Goal: Transaction & Acquisition: Obtain resource

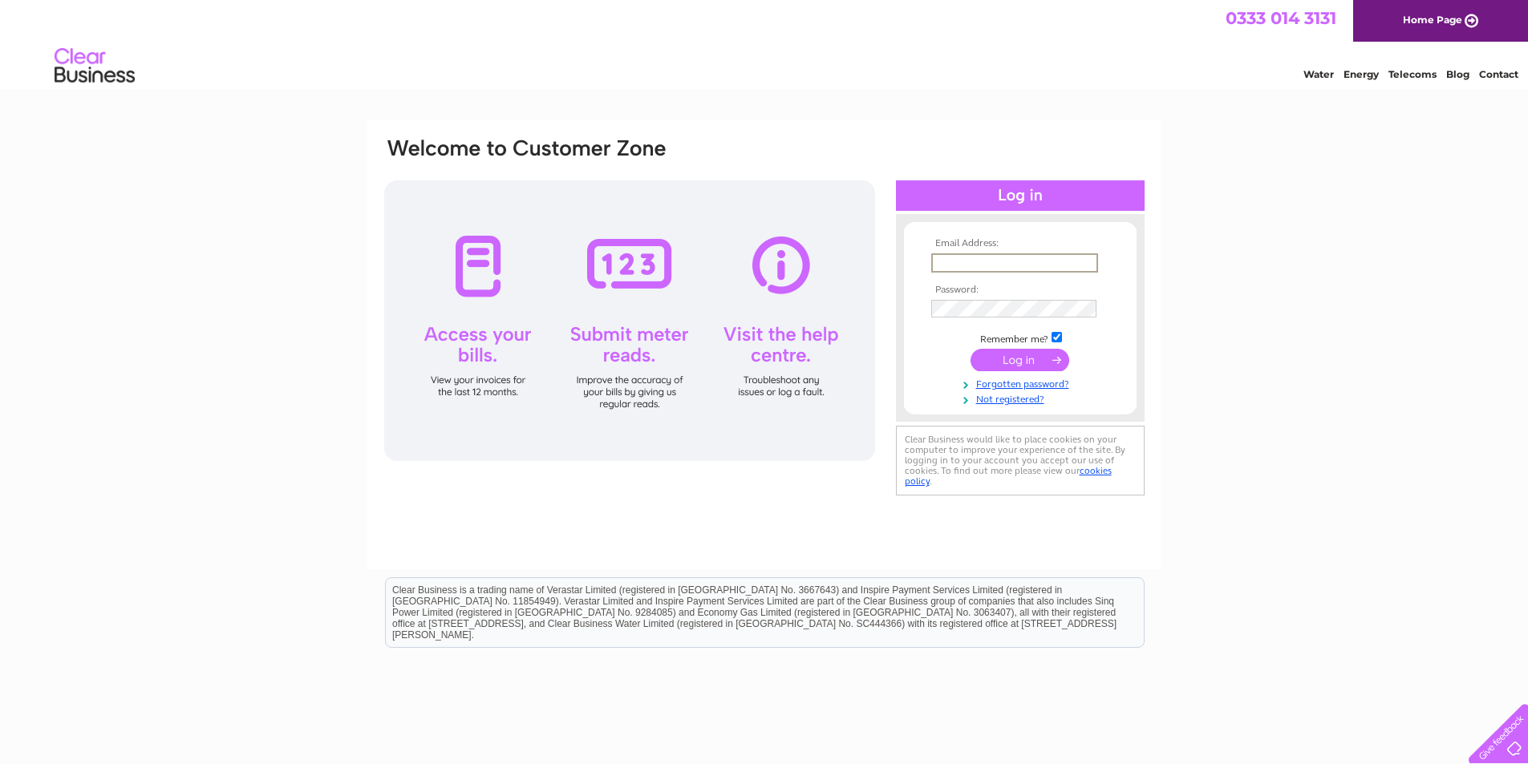
click at [963, 265] on input "text" at bounding box center [1014, 262] width 167 height 19
type input "accounts@stjohnshouse.org"
click at [1034, 353] on input "submit" at bounding box center [1019, 358] width 99 height 22
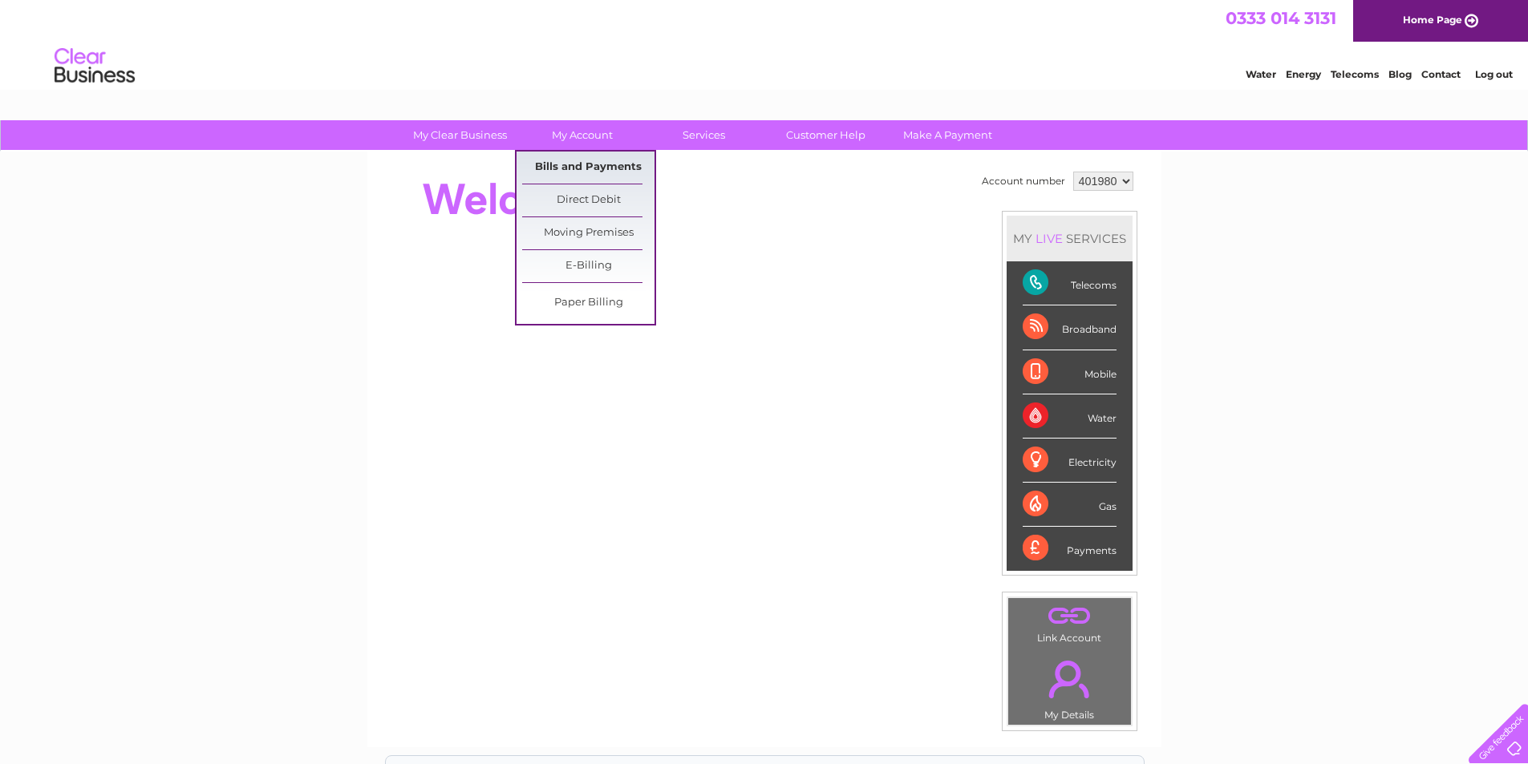
click at [577, 161] on link "Bills and Payments" at bounding box center [588, 168] width 132 height 32
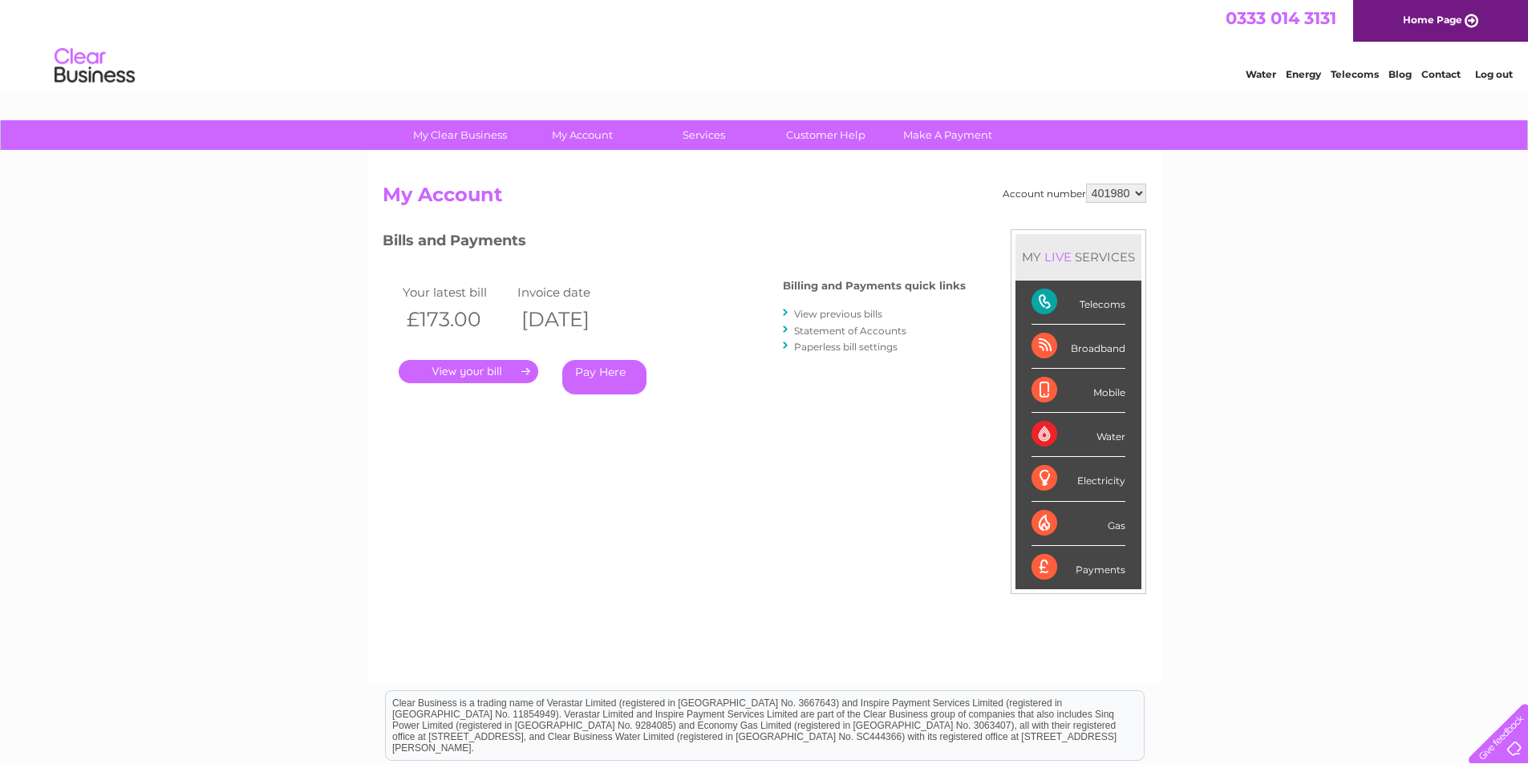
click at [814, 315] on link "View previous bills" at bounding box center [838, 314] width 88 height 12
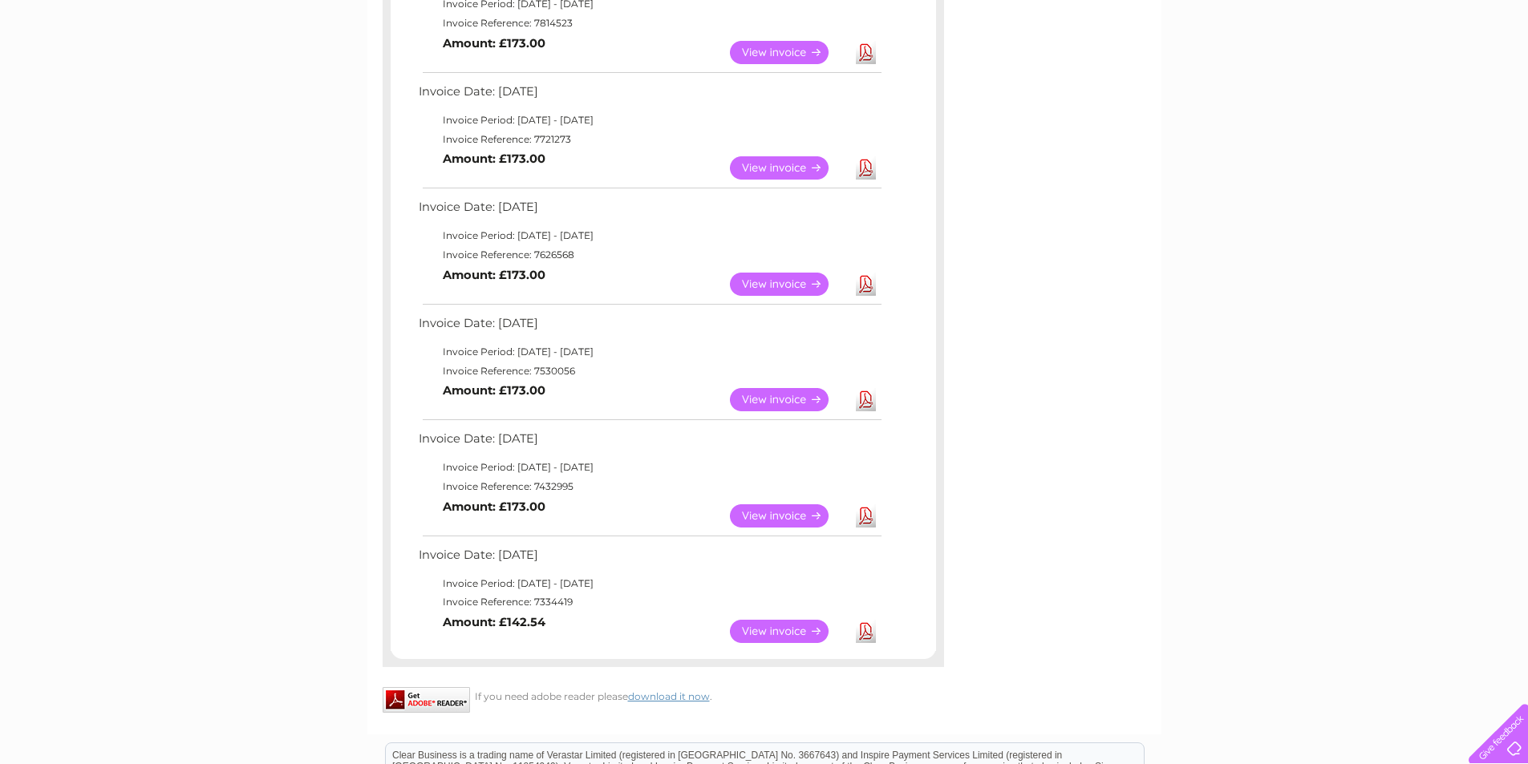
scroll to position [682, 0]
click at [764, 632] on link "View" at bounding box center [789, 633] width 118 height 23
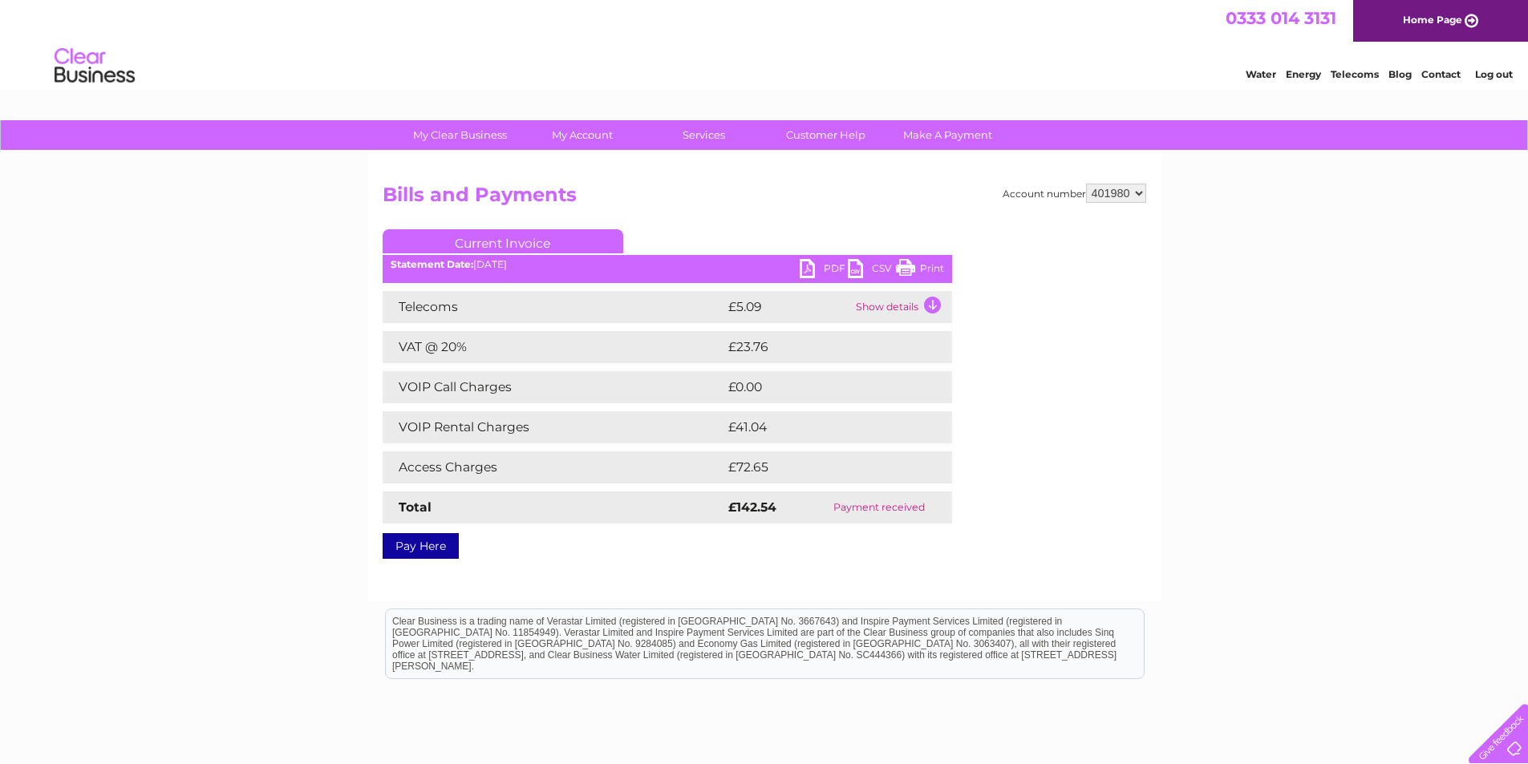
click at [829, 267] on link "PDF" at bounding box center [824, 270] width 48 height 23
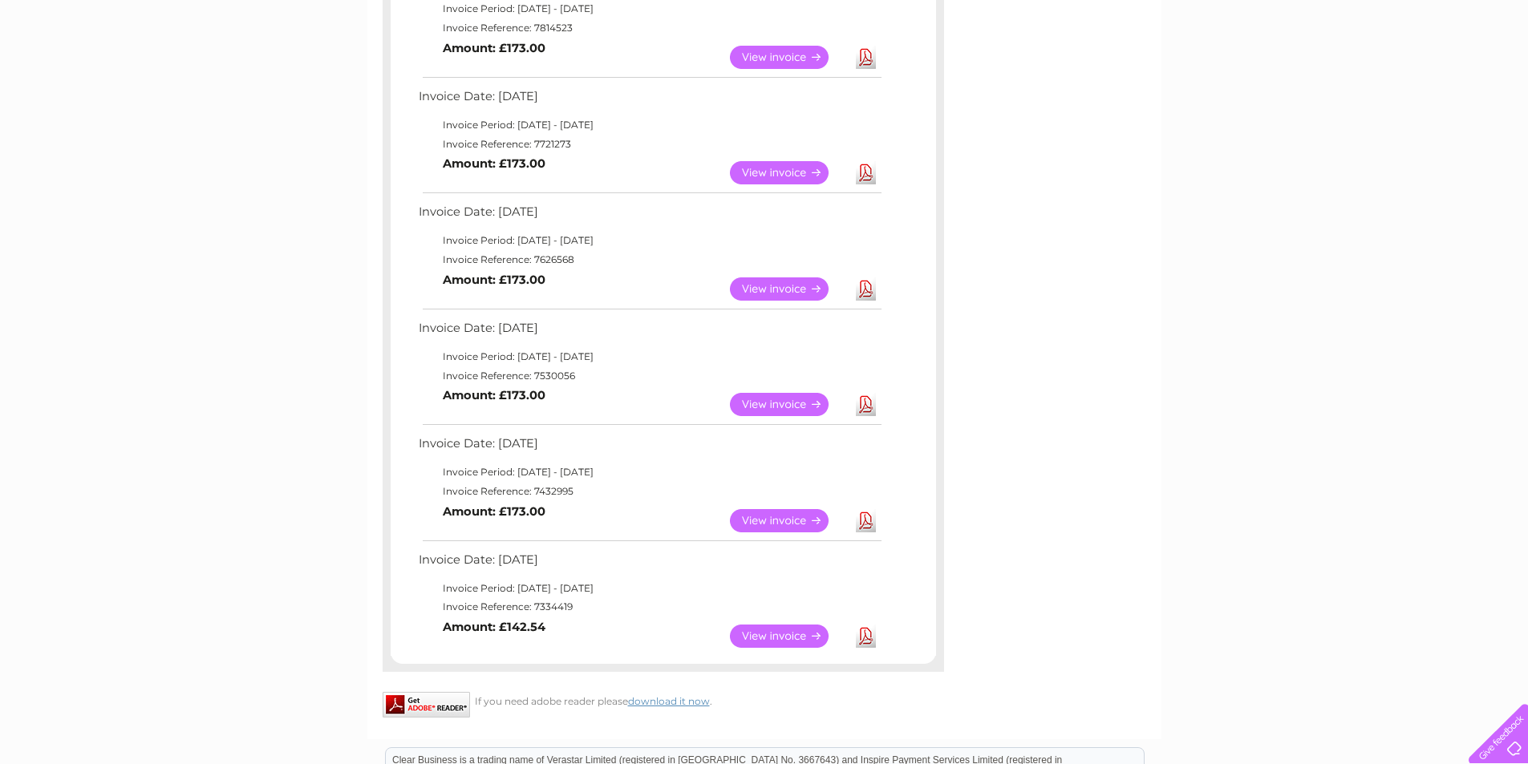
click at [769, 518] on link "View" at bounding box center [789, 520] width 118 height 23
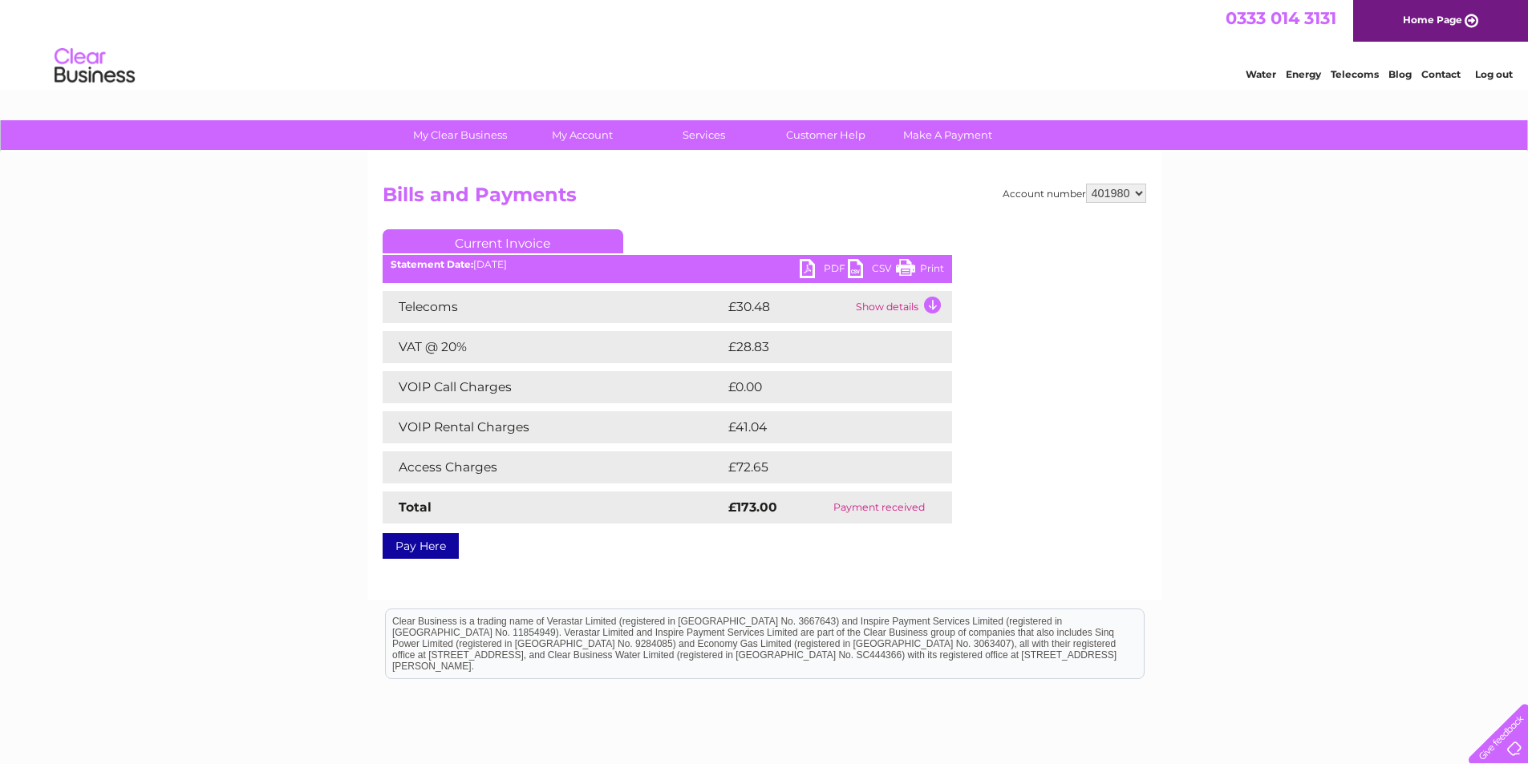
click at [813, 263] on link "PDF" at bounding box center [824, 270] width 48 height 23
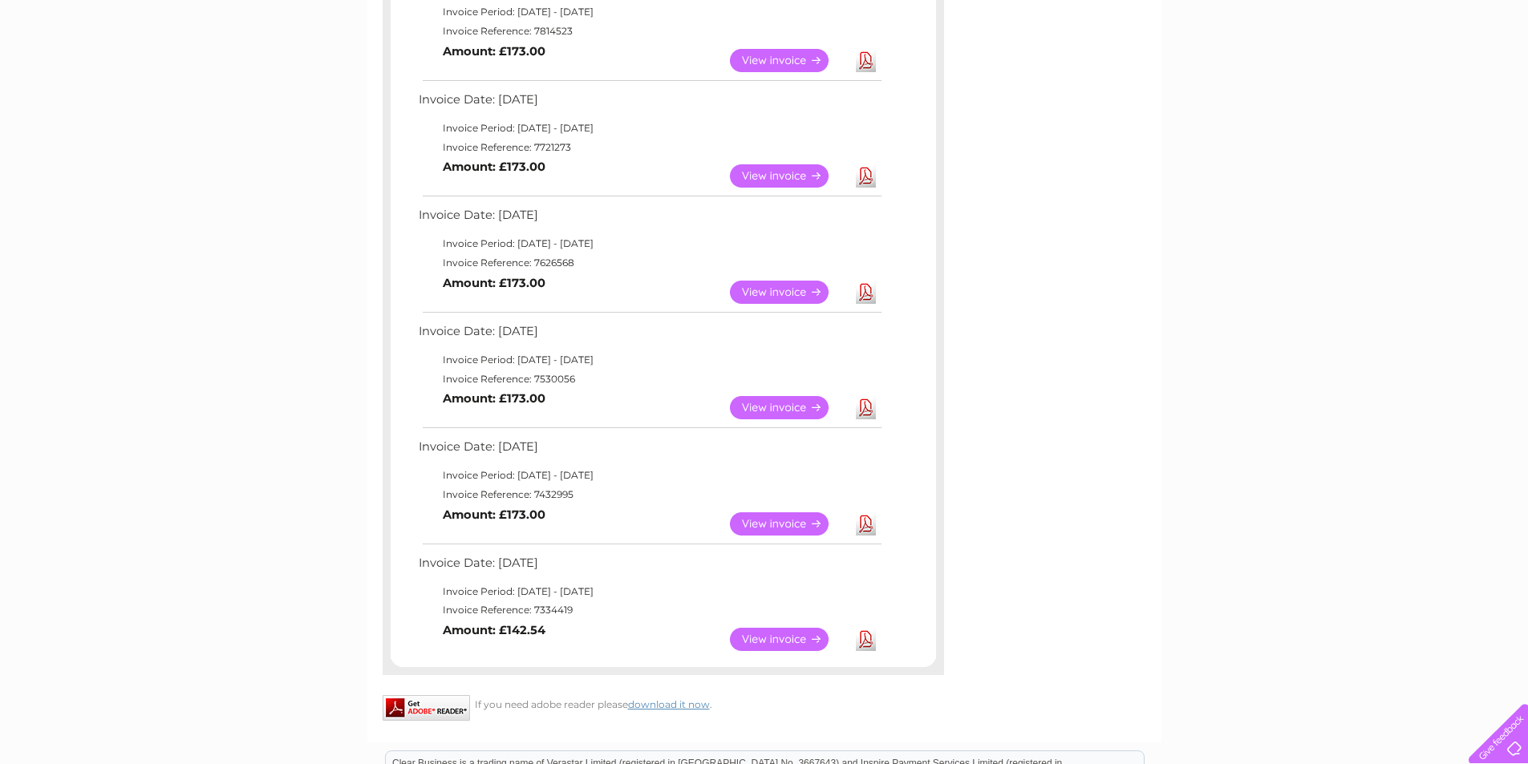
click at [867, 406] on link "Download" at bounding box center [866, 407] width 20 height 23
click at [869, 288] on link "Download" at bounding box center [866, 292] width 20 height 23
click at [871, 174] on link "Download" at bounding box center [866, 175] width 20 height 23
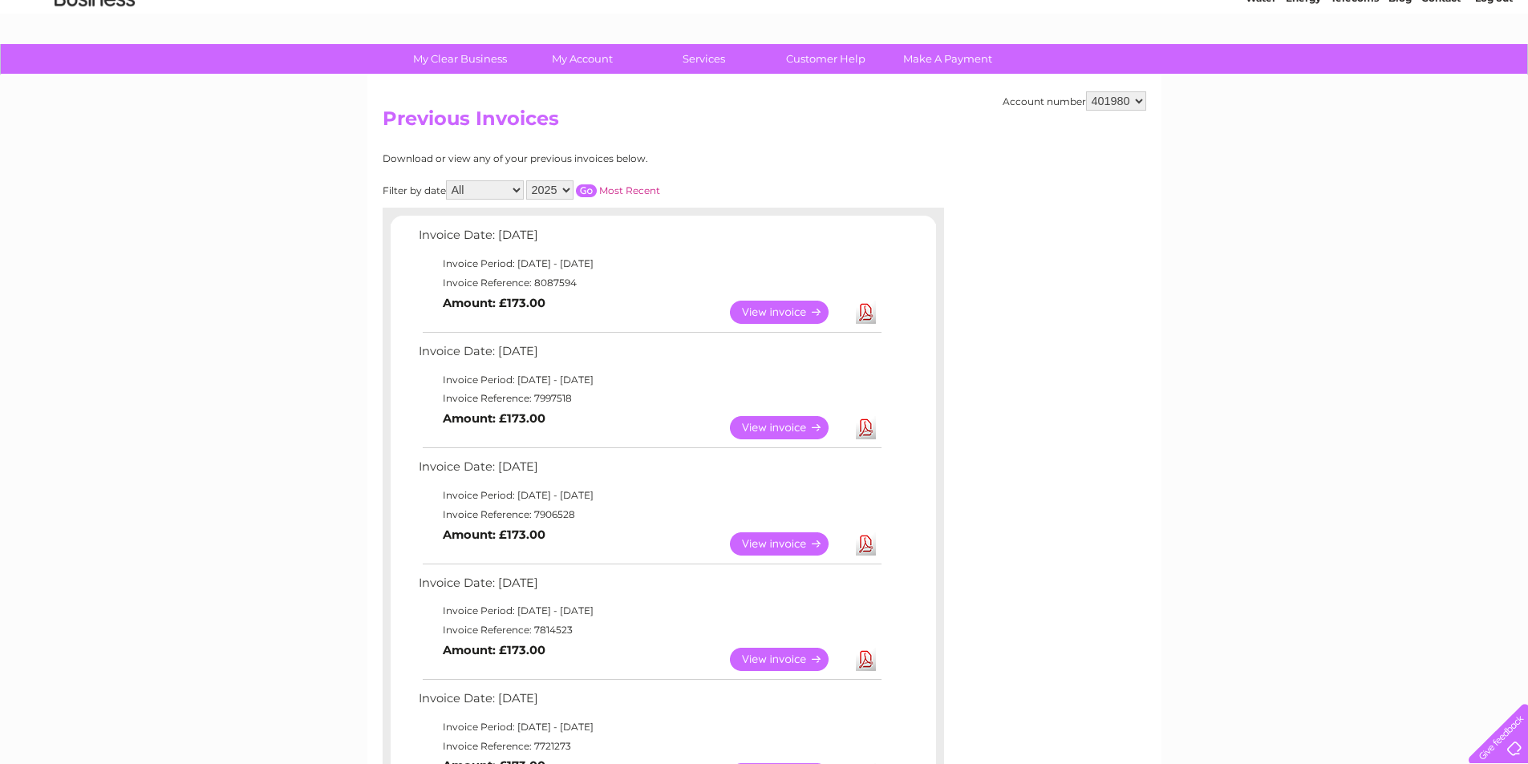
scroll to position [66, 0]
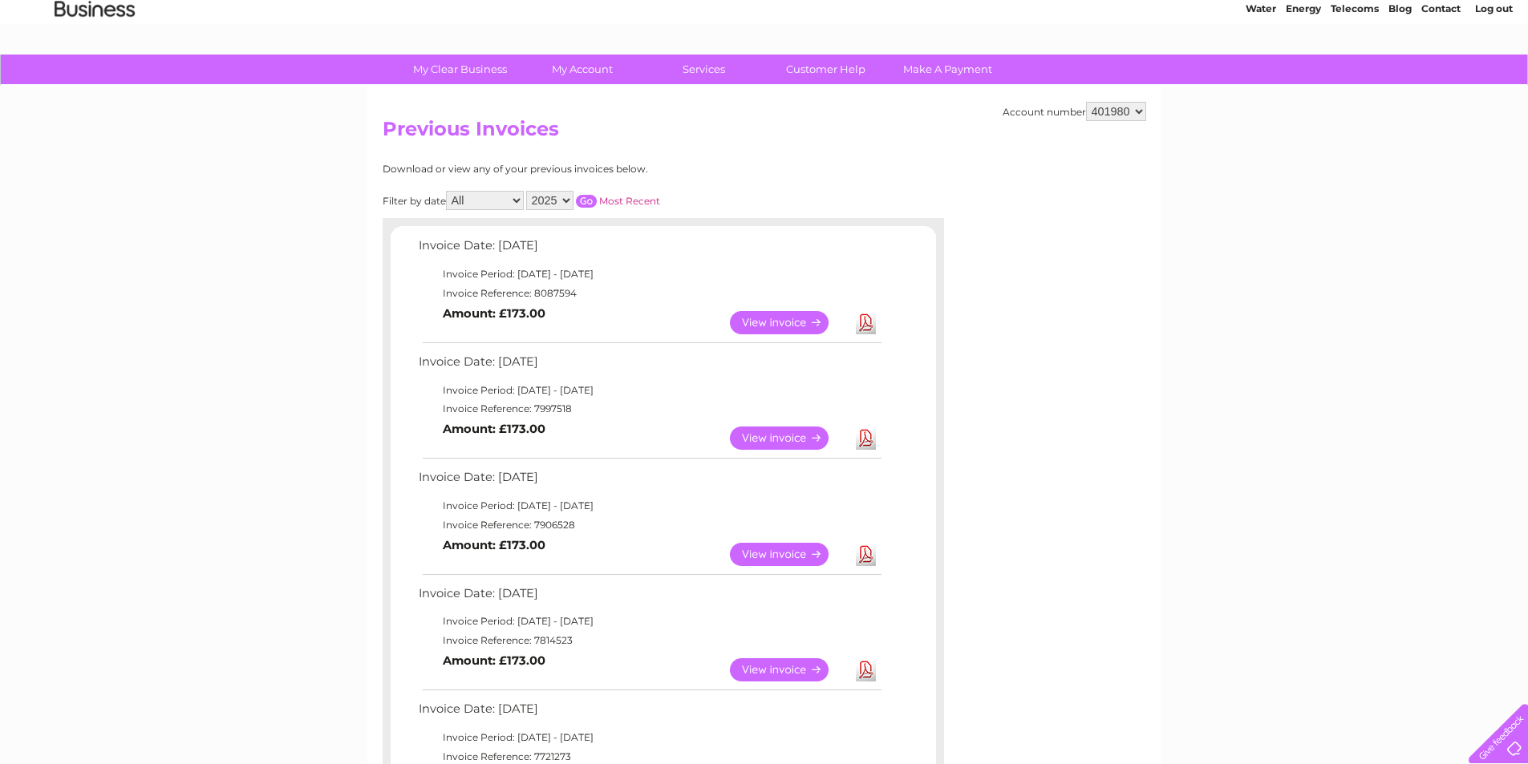
click at [869, 668] on link "Download" at bounding box center [866, 669] width 20 height 23
click at [863, 549] on link "Download" at bounding box center [866, 554] width 20 height 23
drag, startPoint x: 866, startPoint y: 436, endPoint x: 907, endPoint y: 408, distance: 49.2
click at [865, 436] on link "Download" at bounding box center [866, 438] width 20 height 23
click at [863, 322] on link "Download" at bounding box center [866, 322] width 20 height 23
